Goal: Information Seeking & Learning: Learn about a topic

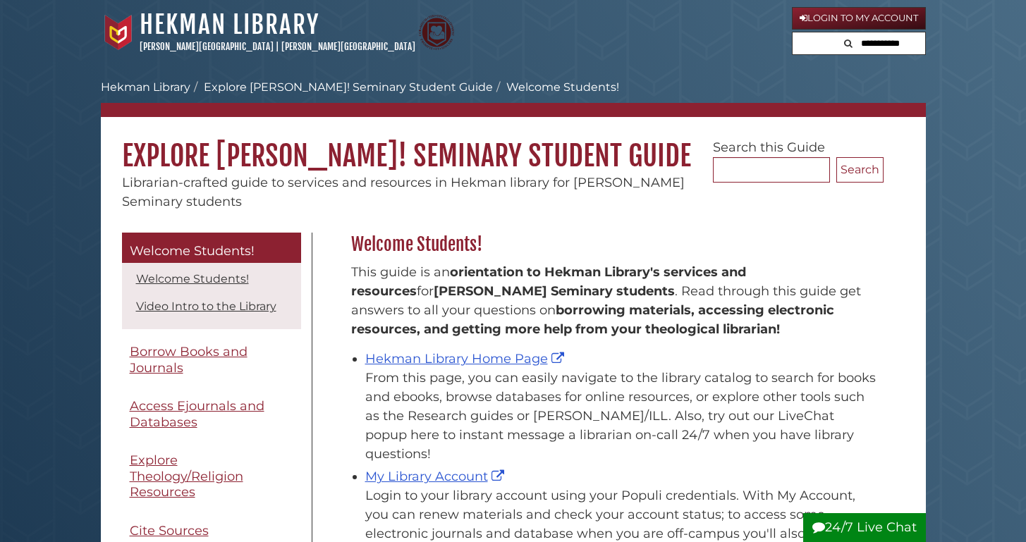
scroll to position [208, 539]
click at [455, 357] on link "Hekman Library Home Page" at bounding box center [466, 359] width 202 height 16
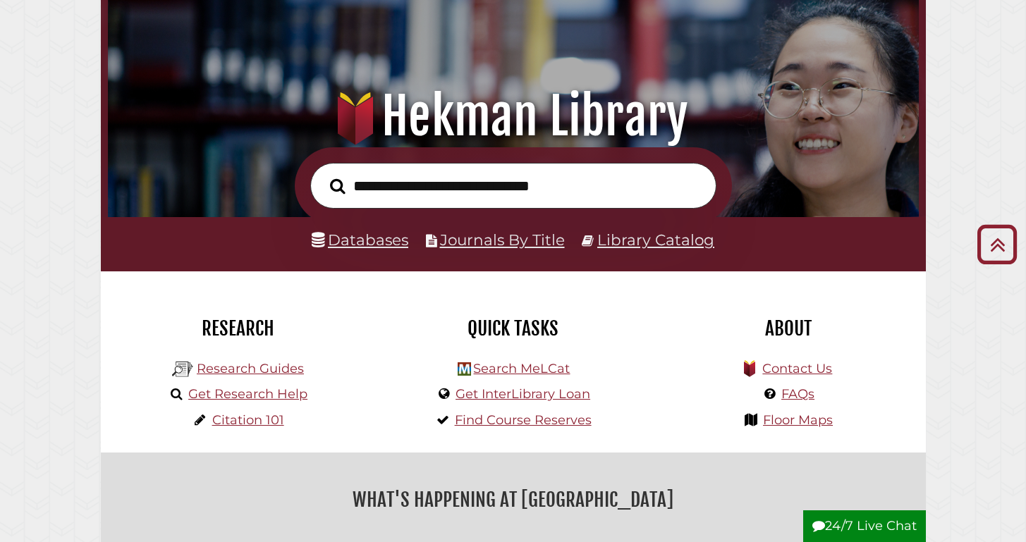
scroll to position [11, 0]
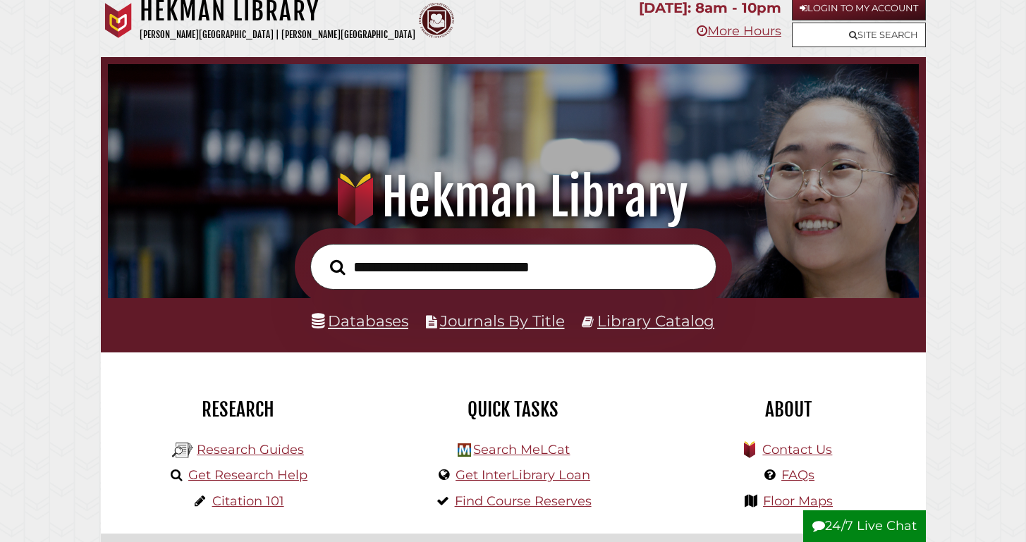
click at [379, 322] on link "Databases" at bounding box center [360, 321] width 97 height 18
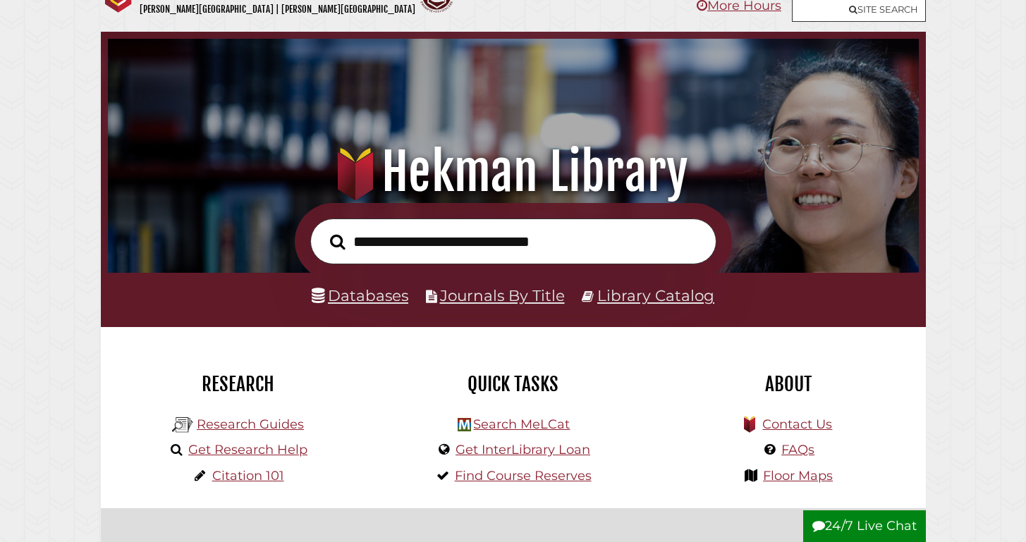
scroll to position [89, 0]
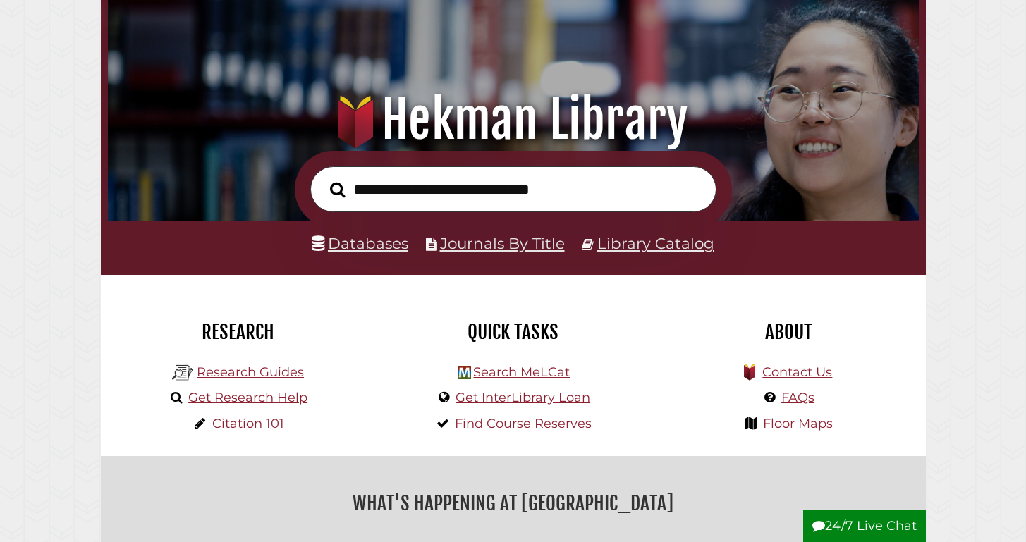
click at [682, 228] on div "Databases Journals By Title Library Catalog" at bounding box center [513, 248] width 825 height 54
click at [446, 197] on input "text" at bounding box center [513, 189] width 406 height 46
type input "*"
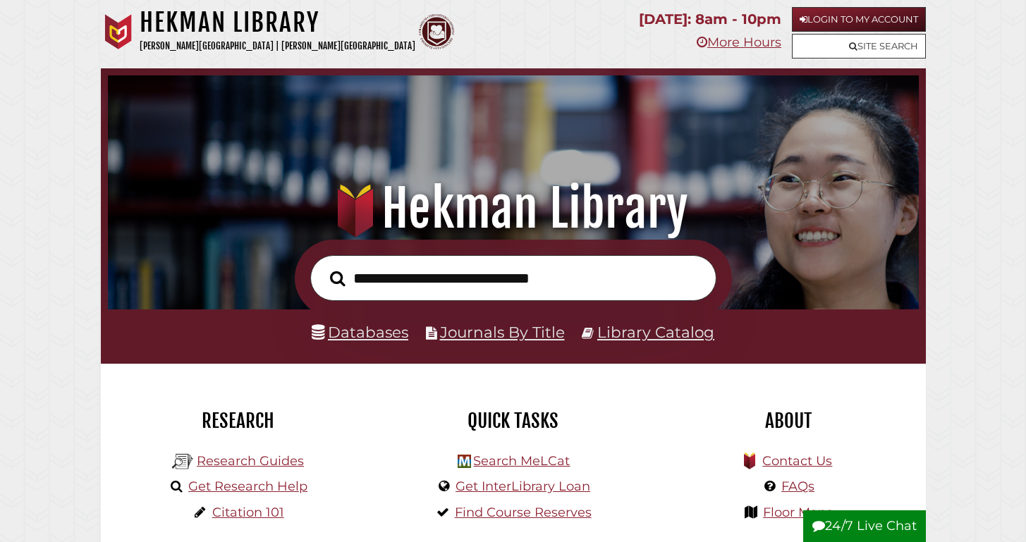
scroll to position [0, 0]
click at [843, 18] on link "Login to My Account" at bounding box center [859, 19] width 134 height 25
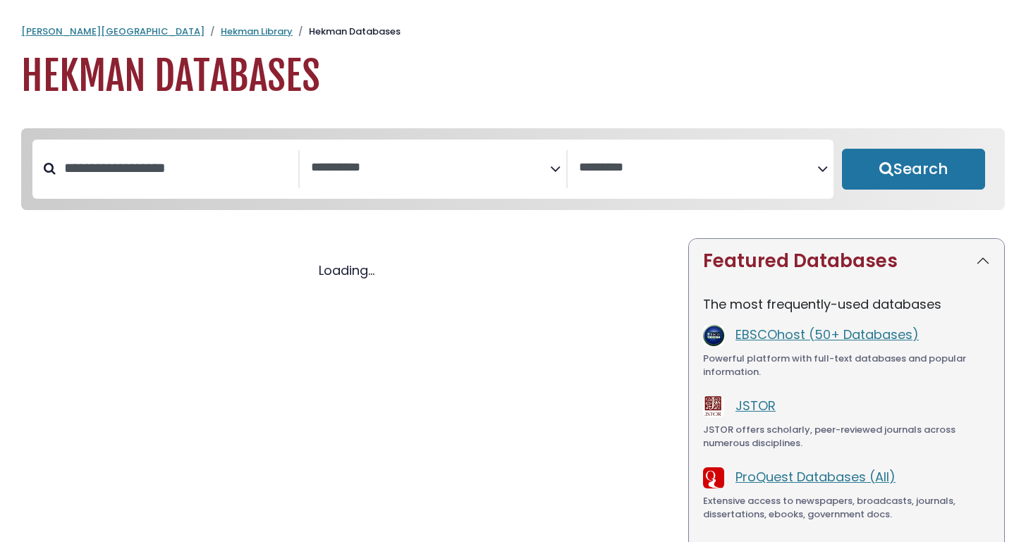
select select "Database Subject Filter"
select select "Database Vendors Filter"
select select "Database Subject Filter"
select select "Database Vendors Filter"
